Goal: Book appointment/travel/reservation

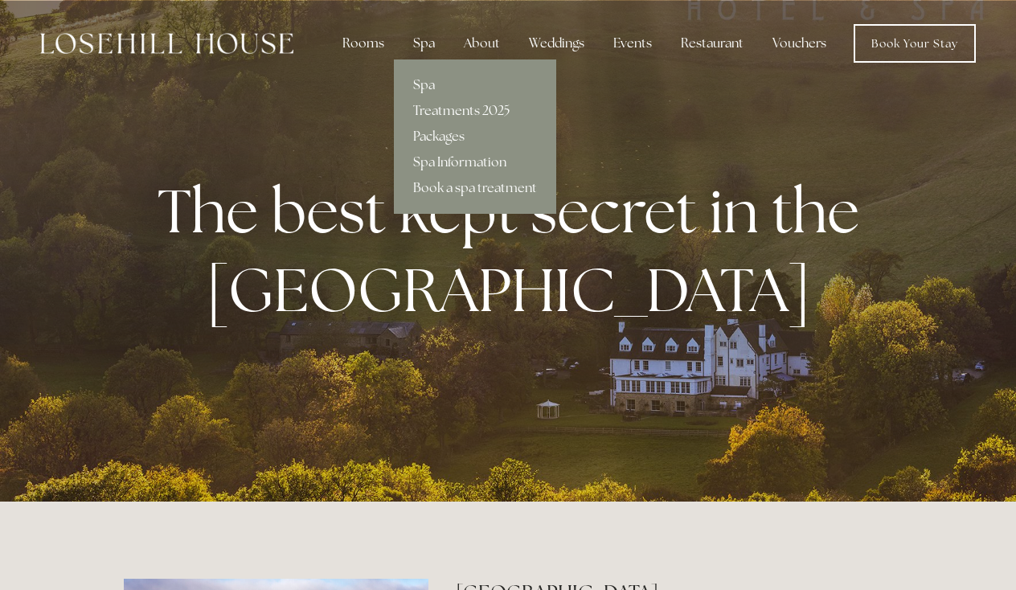
click at [424, 44] on div "Spa" at bounding box center [423, 43] width 47 height 32
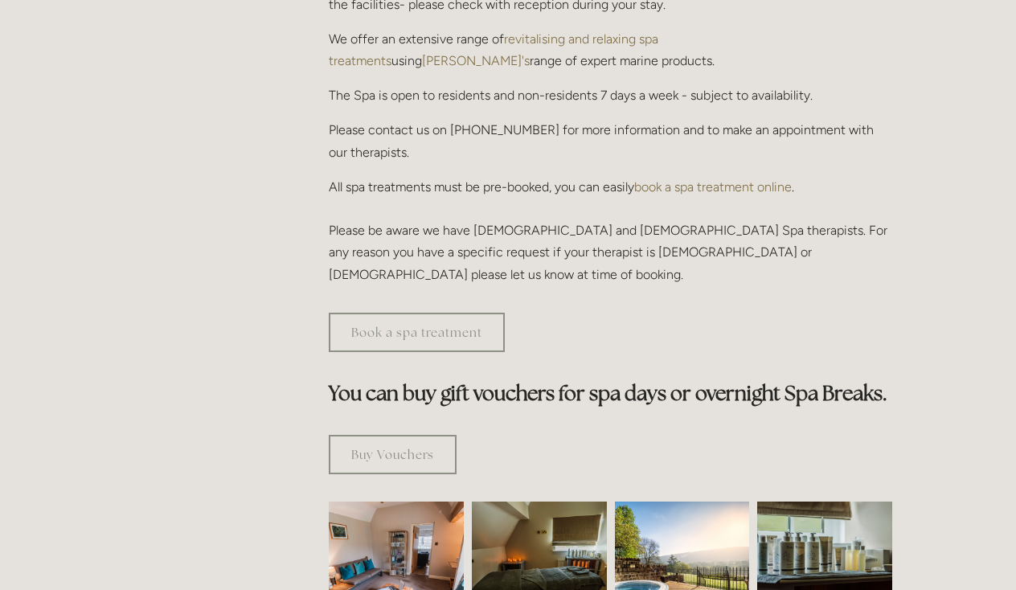
scroll to position [655, 0]
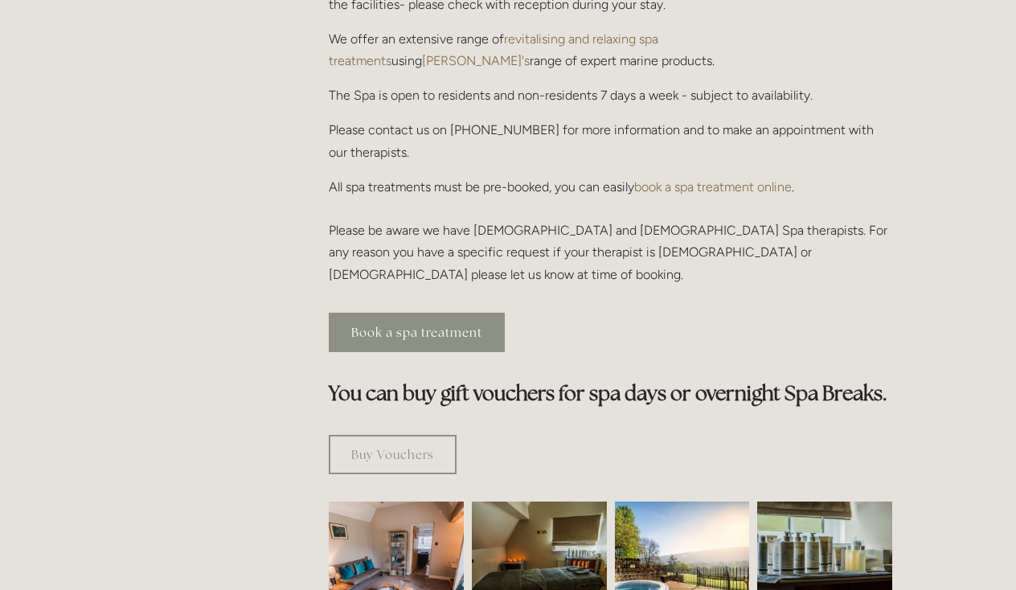
click at [390, 313] on link "Book a spa treatment" at bounding box center [417, 332] width 176 height 39
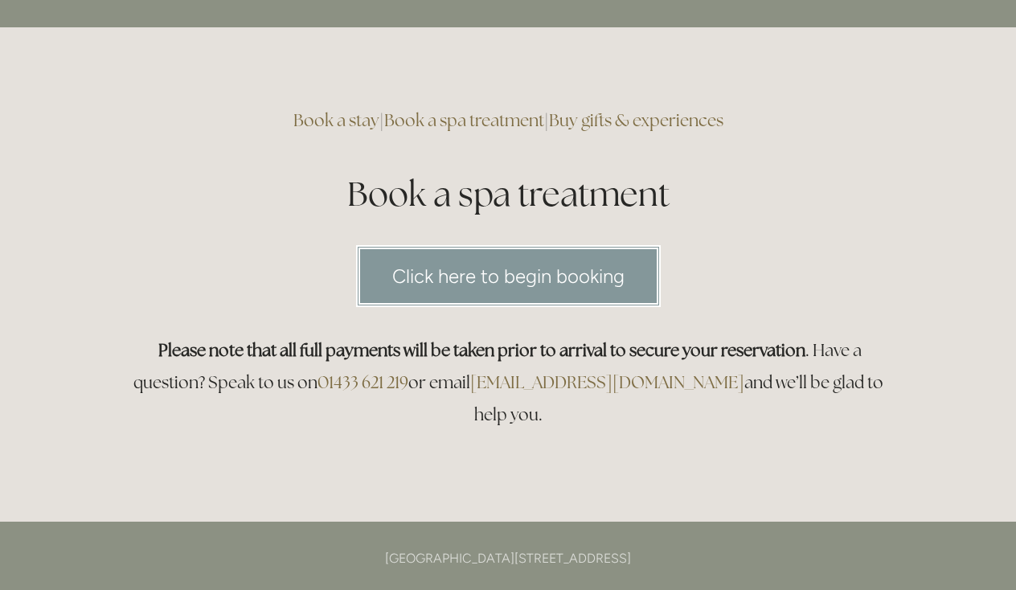
scroll to position [59, 0]
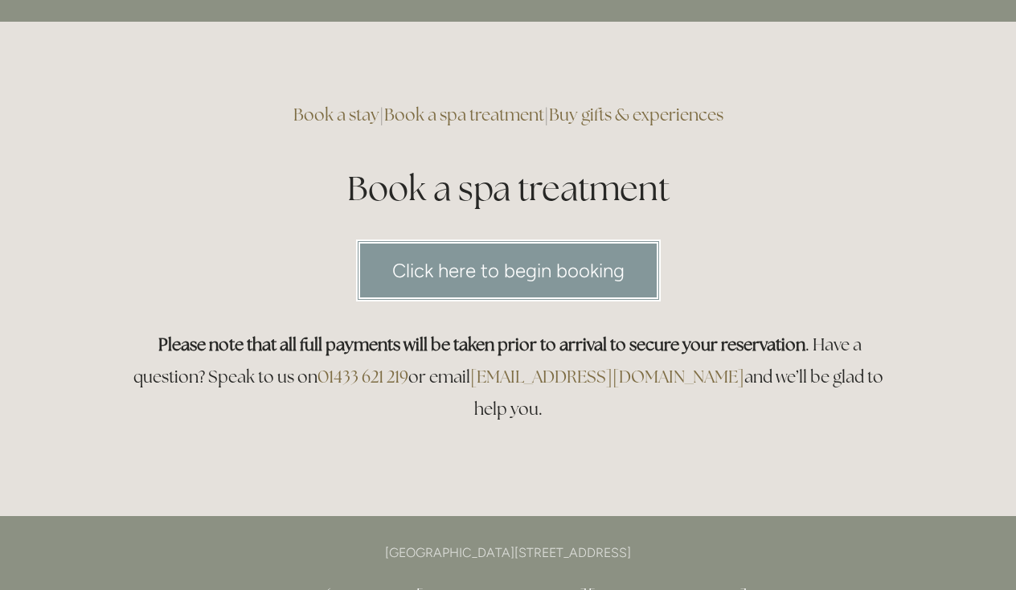
click at [484, 285] on link "Click here to begin booking" at bounding box center [508, 270] width 305 height 62
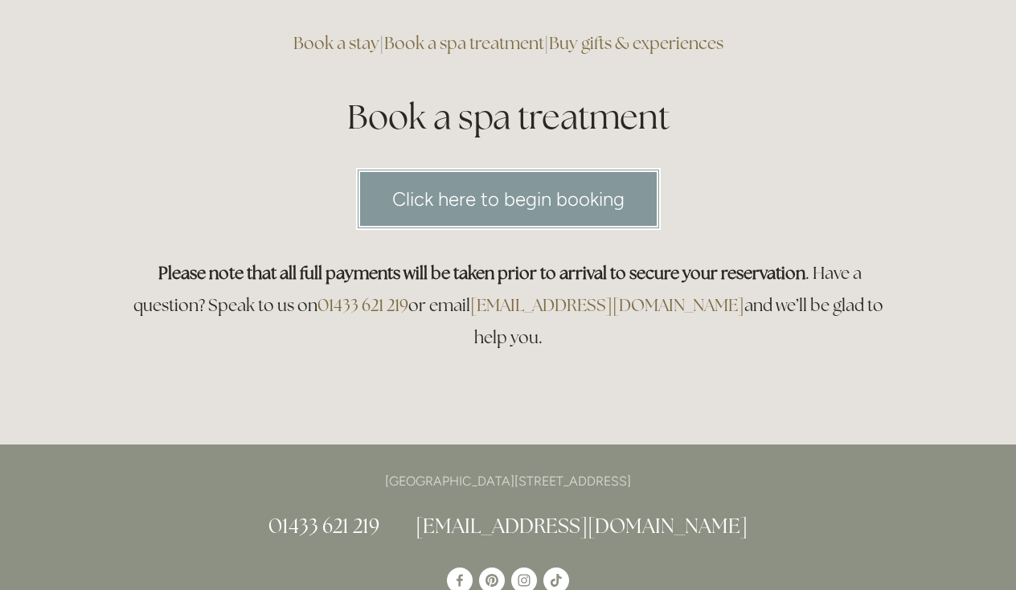
scroll to position [132, 0]
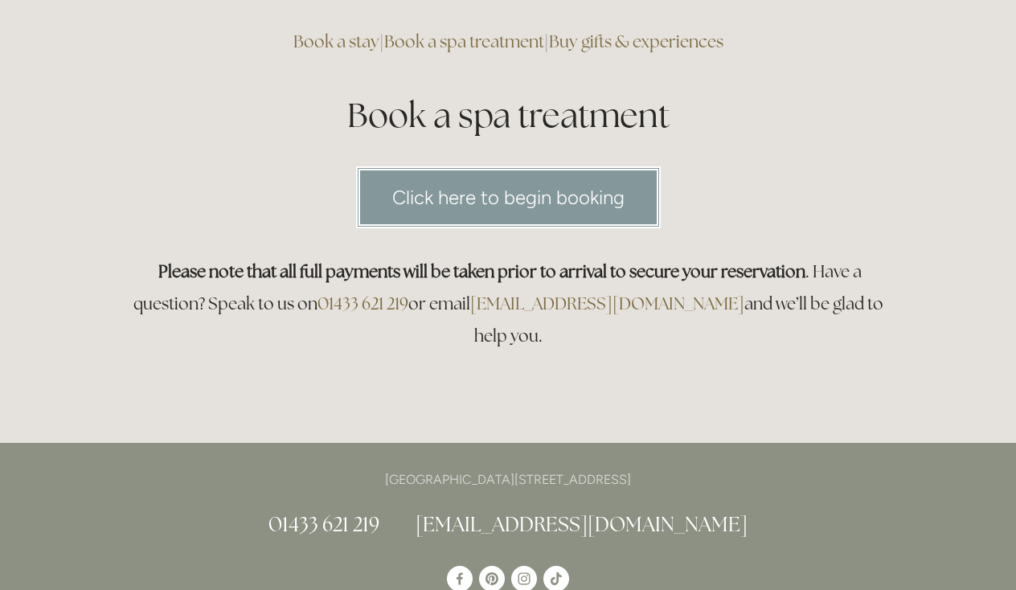
click at [451, 40] on link "Book a spa treatment" at bounding box center [464, 42] width 160 height 22
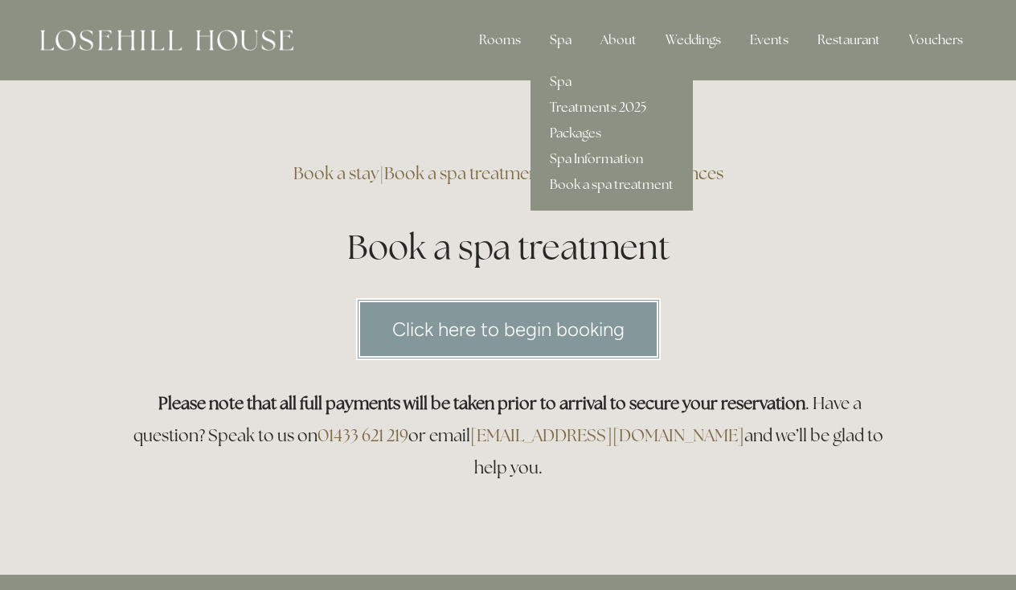
click at [575, 108] on link "Treatments 2025" at bounding box center [611, 108] width 162 height 26
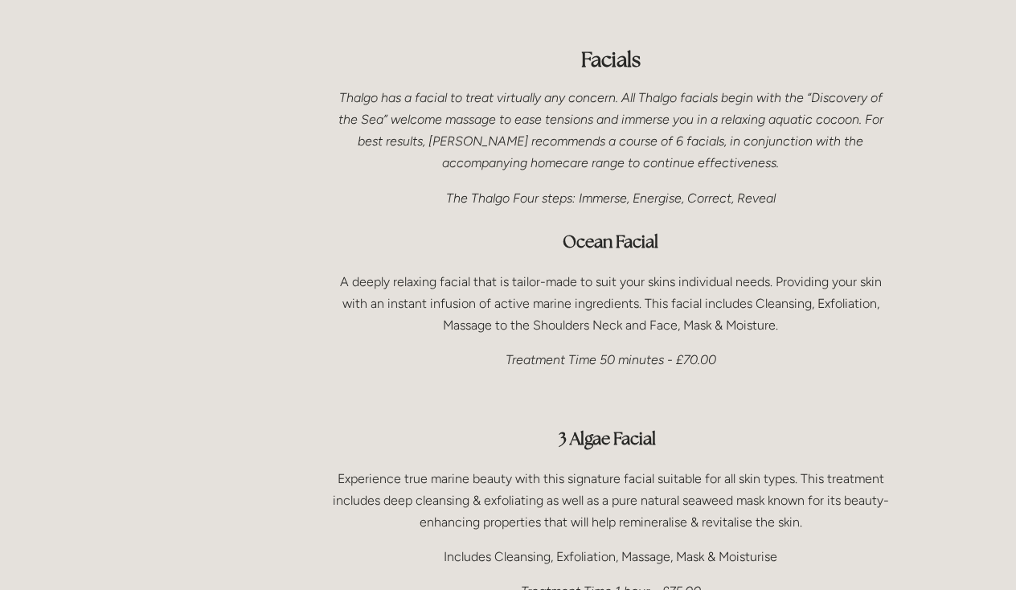
scroll to position [958, 0]
